Goal: Task Accomplishment & Management: Manage account settings

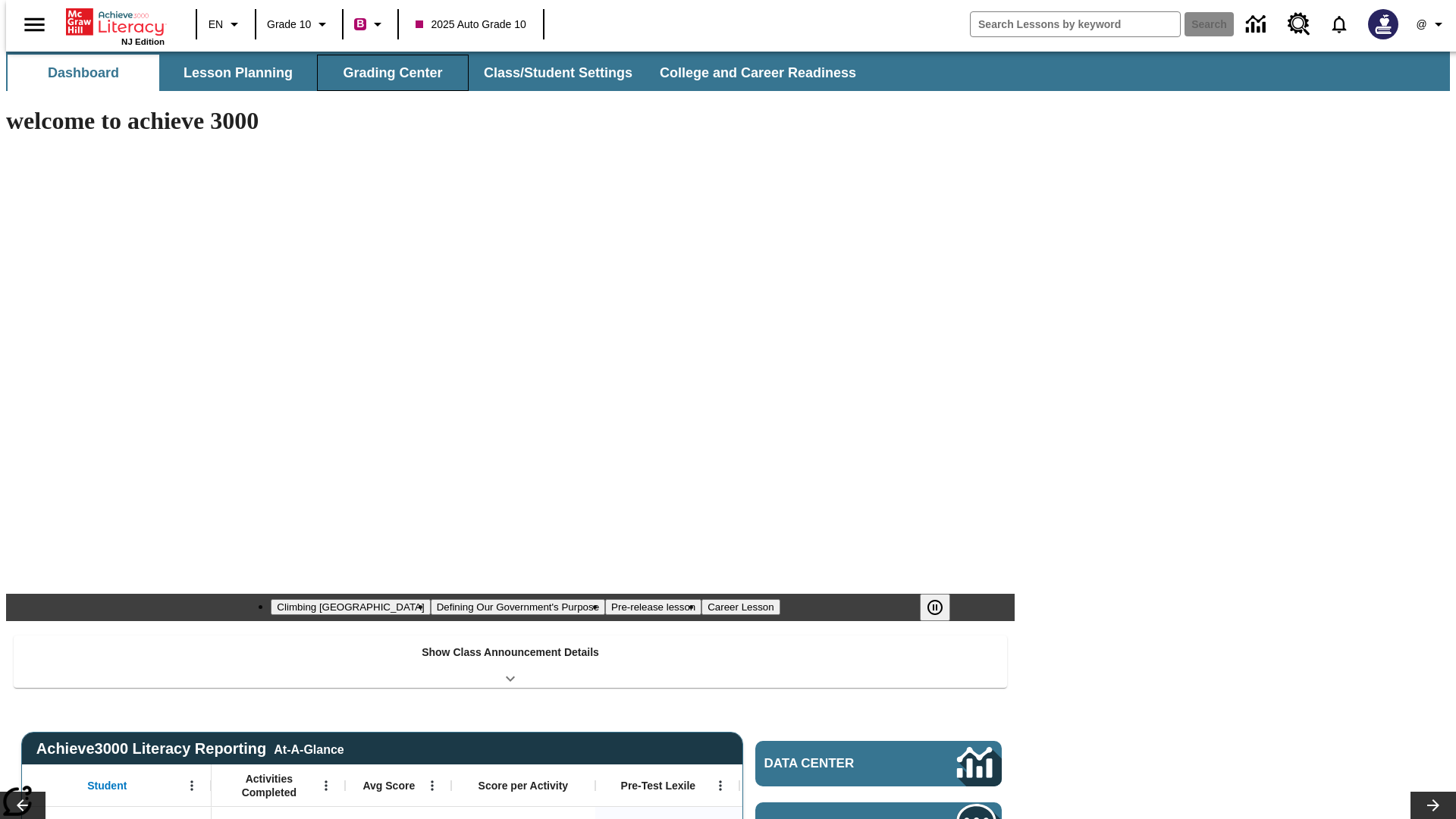
click at [387, 73] on button "Grading Center" at bounding box center [392, 72] width 152 height 36
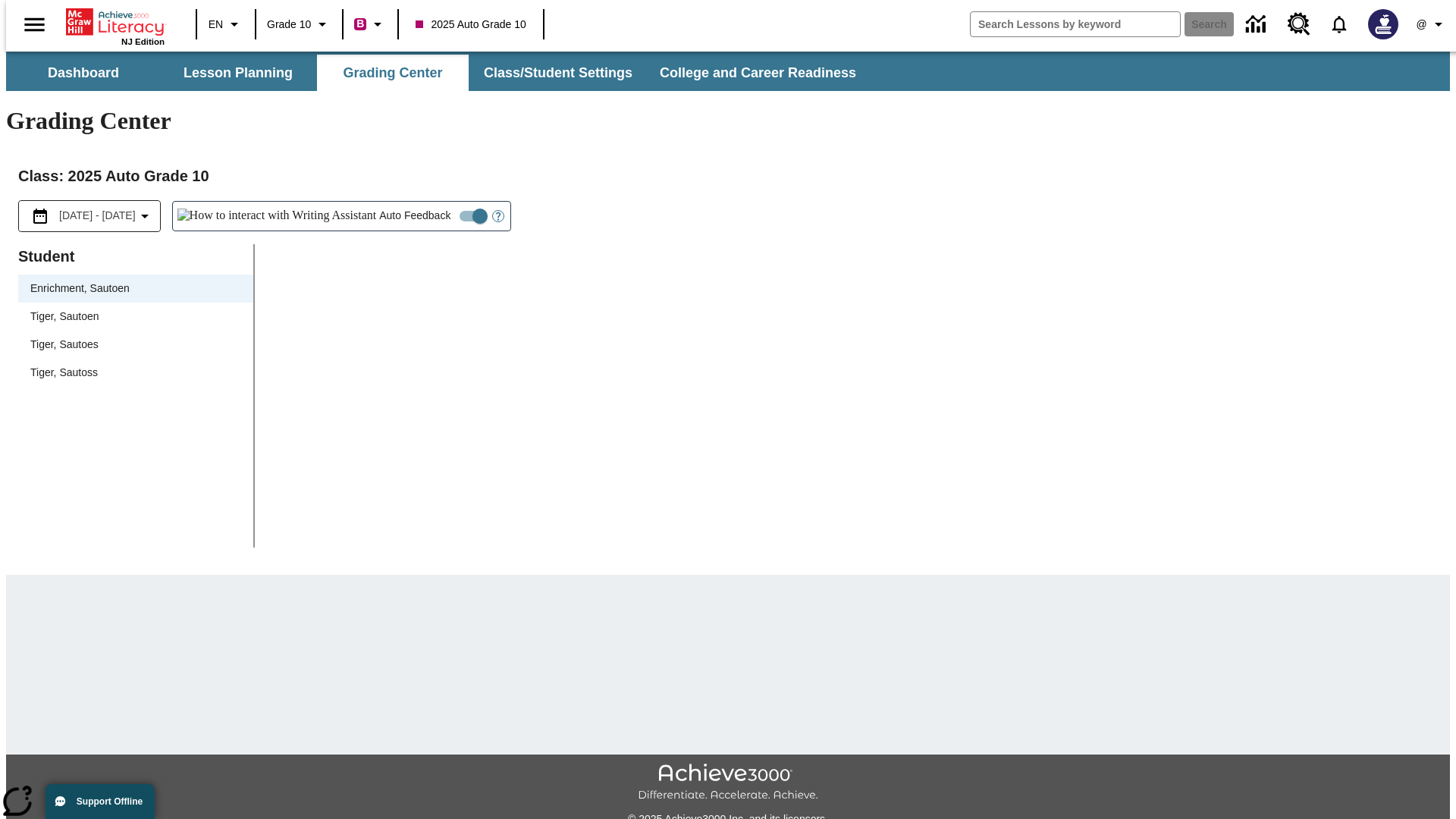
click at [131, 309] on span "Tiger, Sautoen" at bounding box center [135, 317] width 211 height 16
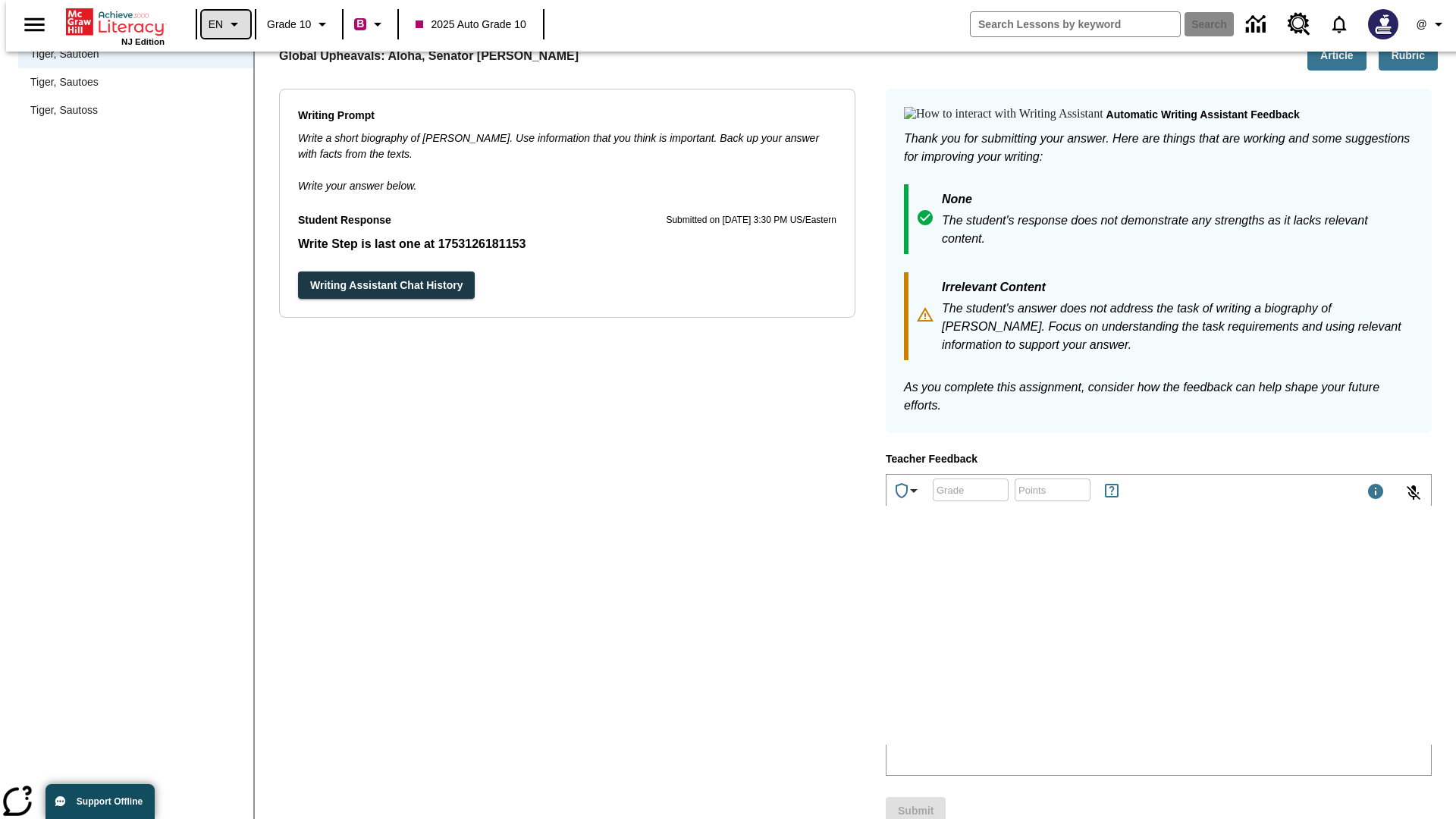
click at [225, 24] on icon "Language: EN, Select a language" at bounding box center [234, 24] width 18 height 18
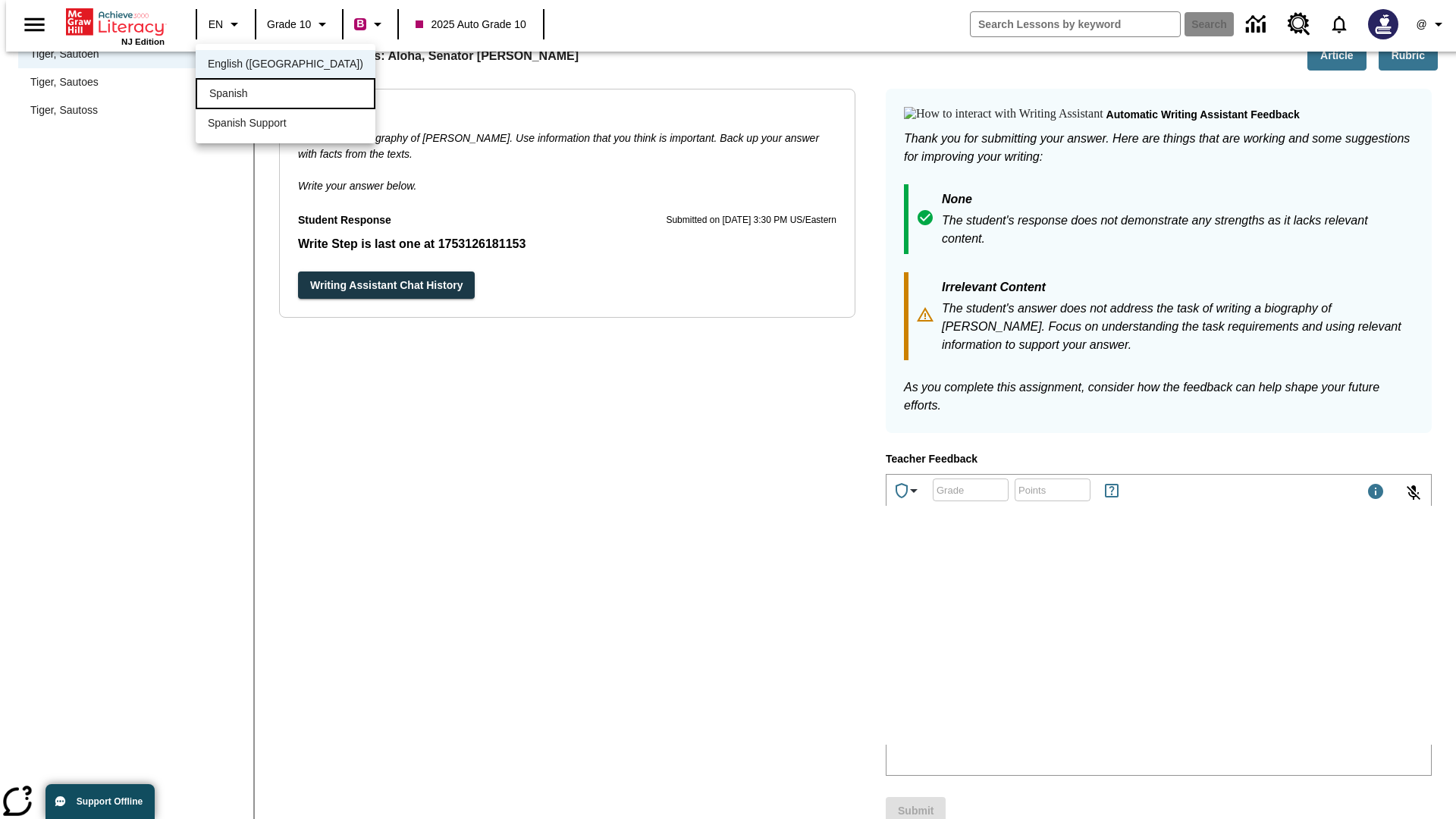
click at [252, 95] on div "Spanish" at bounding box center [285, 93] width 180 height 31
